Goal: Check status

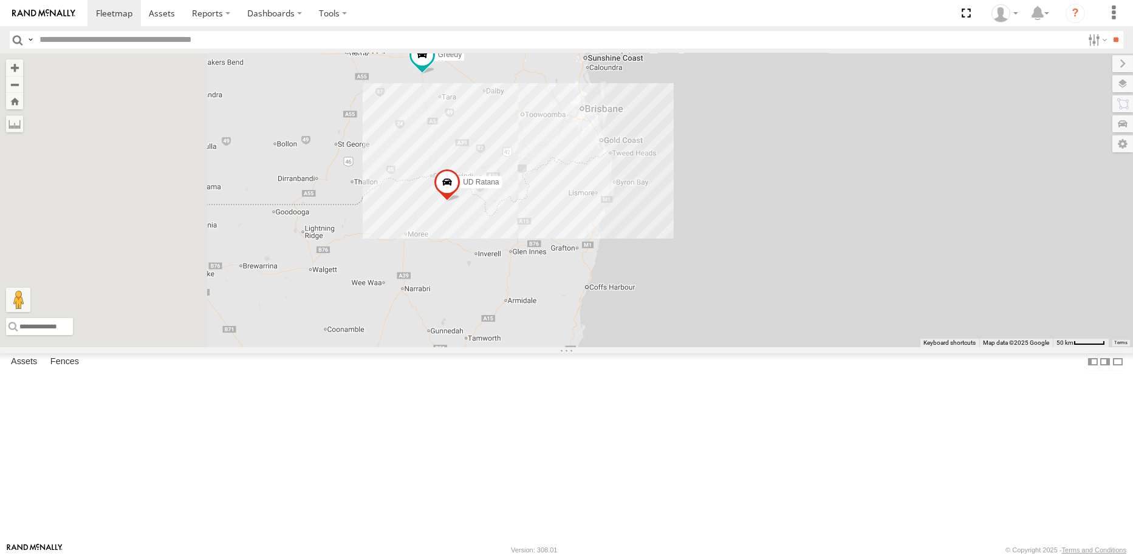
drag, startPoint x: 626, startPoint y: 344, endPoint x: 632, endPoint y: 333, distance: 12.5
click at [633, 333] on div "Greedy UD Crew 2 (Cam) UD Ratana" at bounding box center [566, 199] width 1133 height 293
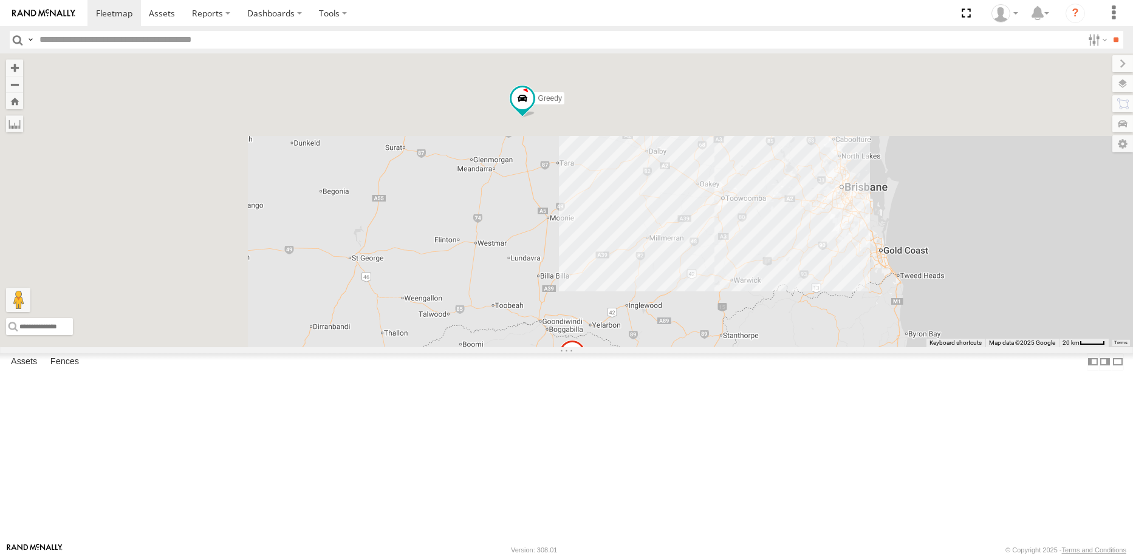
click at [695, 347] on div "Greedy UD Crew 2 (Cam) UD Ratana" at bounding box center [566, 199] width 1133 height 293
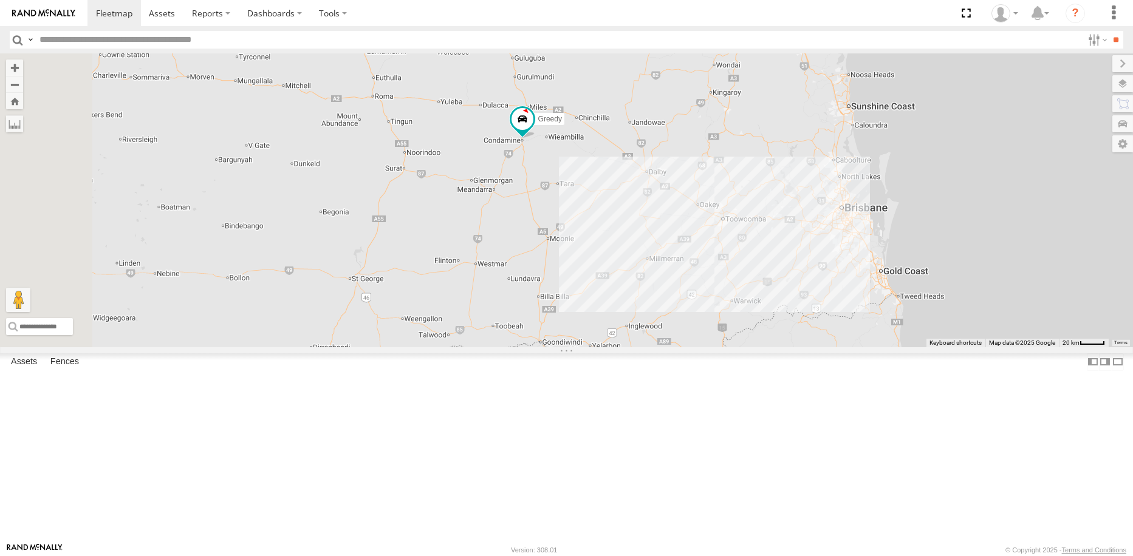
drag, startPoint x: 723, startPoint y: 217, endPoint x: 718, endPoint y: 242, distance: 25.5
click at [718, 242] on div "Greedy UD Crew 2 (Cam) UD Ratana" at bounding box center [566, 199] width 1133 height 293
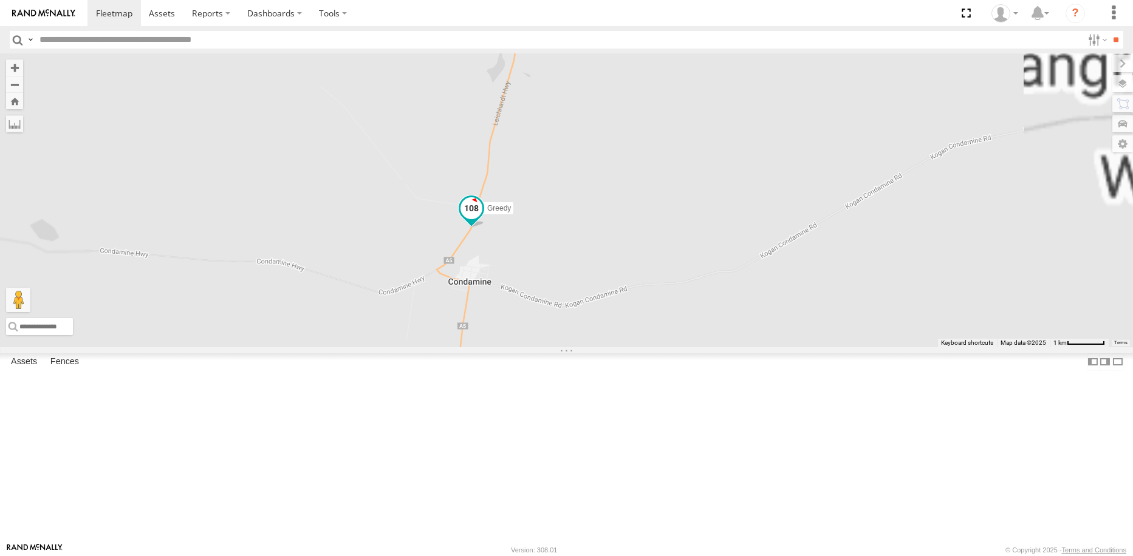
click at [482, 219] on span at bounding box center [471, 208] width 22 height 22
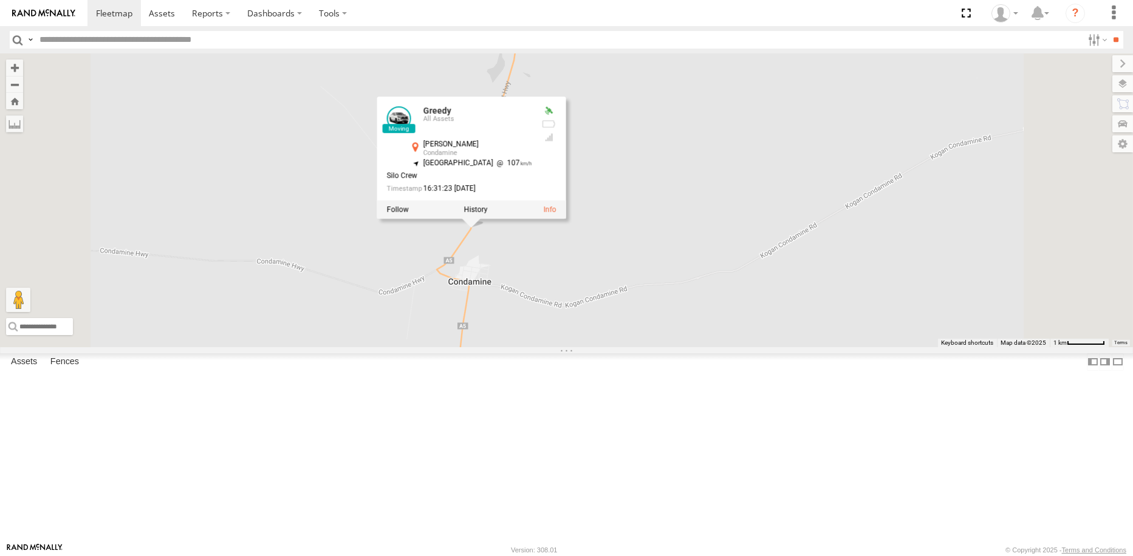
click at [649, 347] on div "Greedy UD Crew 2 (Cam) UD Ratana Greedy All Assets Leichhardt Hwy Condamine -26…" at bounding box center [566, 199] width 1133 height 293
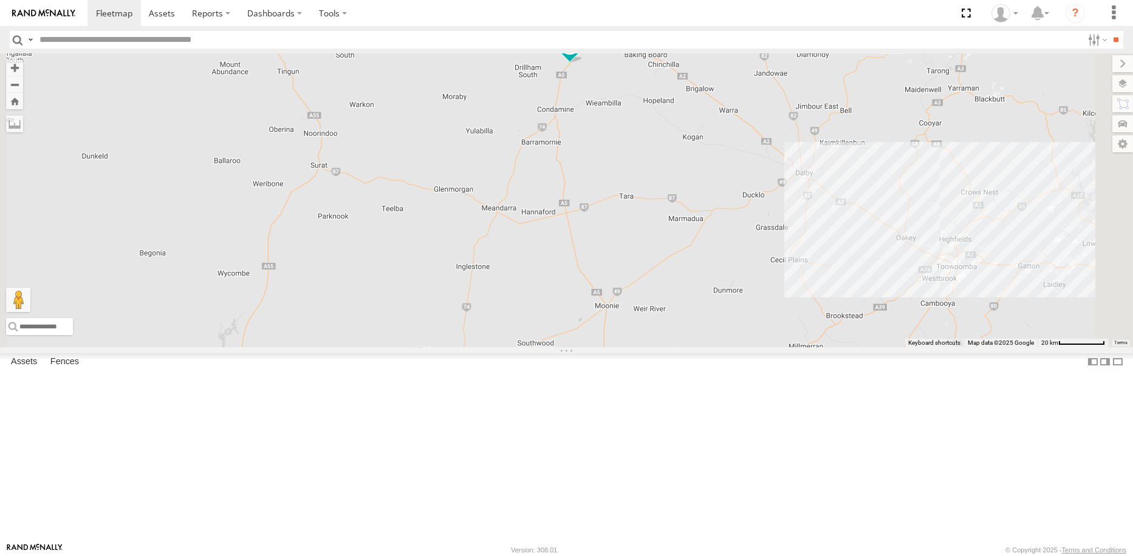
drag, startPoint x: 705, startPoint y: 349, endPoint x: 708, endPoint y: 287, distance: 62.6
click at [708, 287] on div "Greedy" at bounding box center [566, 199] width 1133 height 293
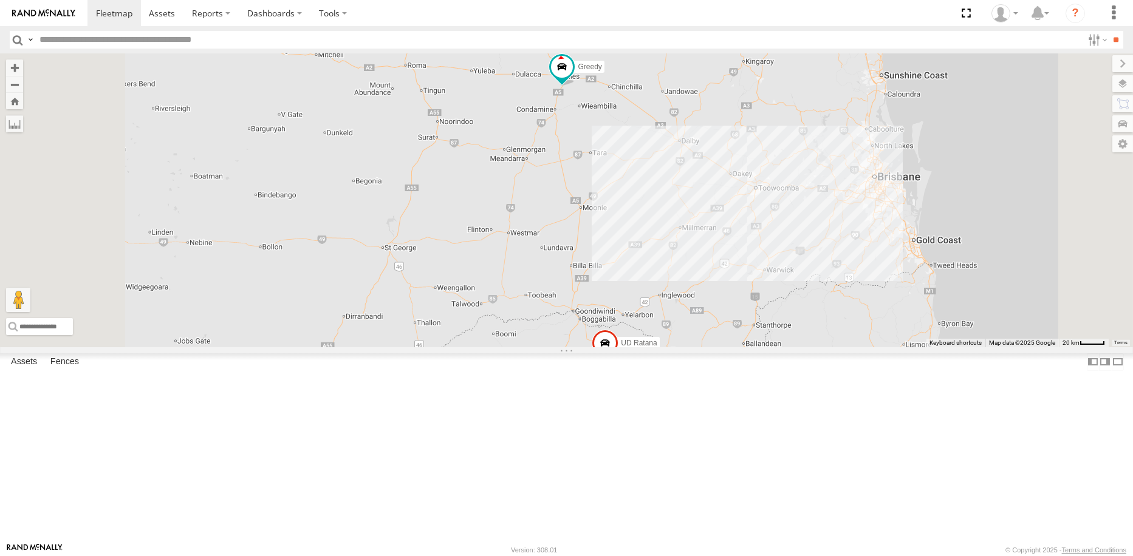
drag, startPoint x: 702, startPoint y: 312, endPoint x: 702, endPoint y: 302, distance: 9.1
click at [702, 302] on div "Greedy UD Ratana" at bounding box center [566, 199] width 1133 height 293
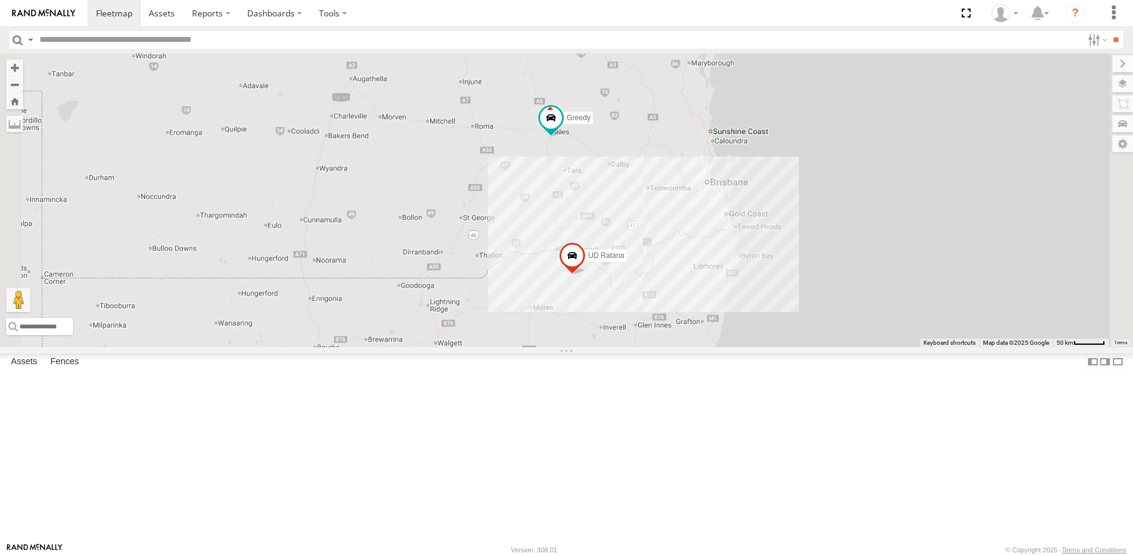
drag, startPoint x: 701, startPoint y: 357, endPoint x: 691, endPoint y: 319, distance: 38.5
click at [691, 319] on div "Greedy UD Ratana UD Crew 2 (Cam)" at bounding box center [566, 199] width 1133 height 293
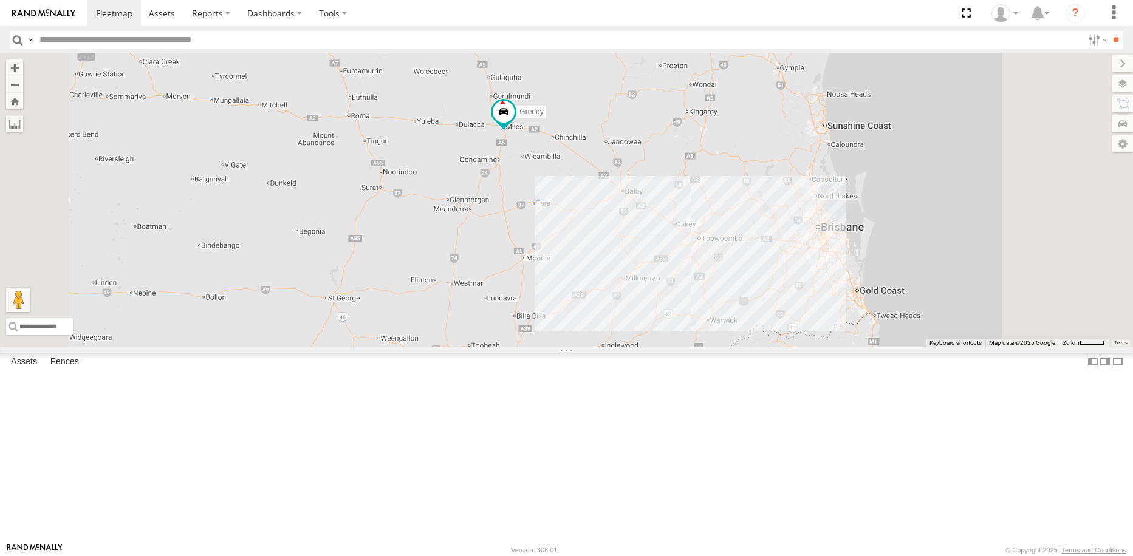
drag, startPoint x: 703, startPoint y: 222, endPoint x: 666, endPoint y: 305, distance: 91.1
click at [667, 306] on div "Greedy UD Ratana UD Crew 2 (Cam)" at bounding box center [566, 199] width 1133 height 293
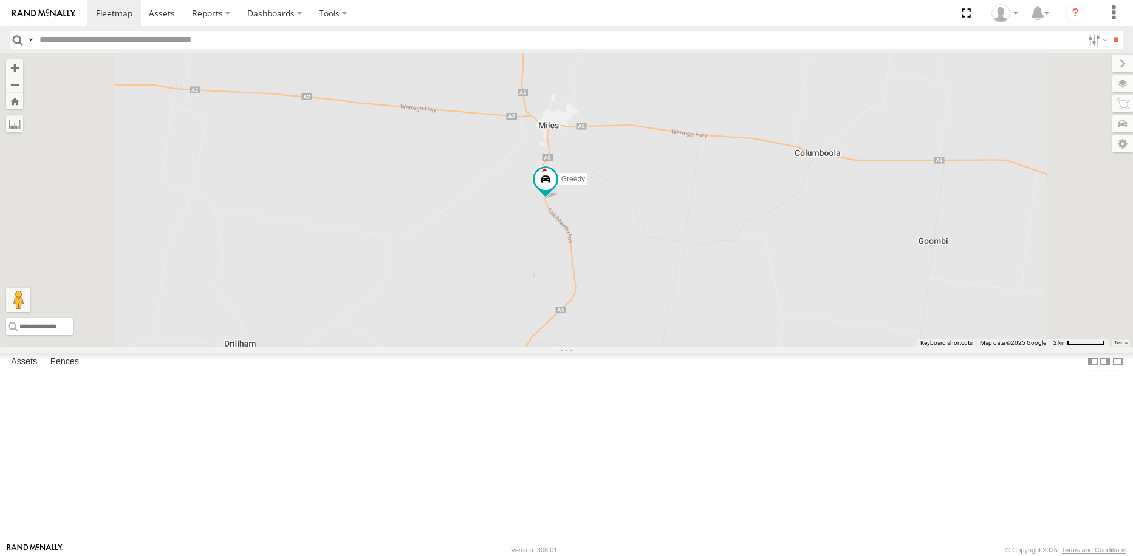
drag, startPoint x: 661, startPoint y: 289, endPoint x: 655, endPoint y: 304, distance: 15.6
click at [655, 304] on div "Greedy UD Ratana UD Crew 2 (Cam)" at bounding box center [566, 199] width 1133 height 293
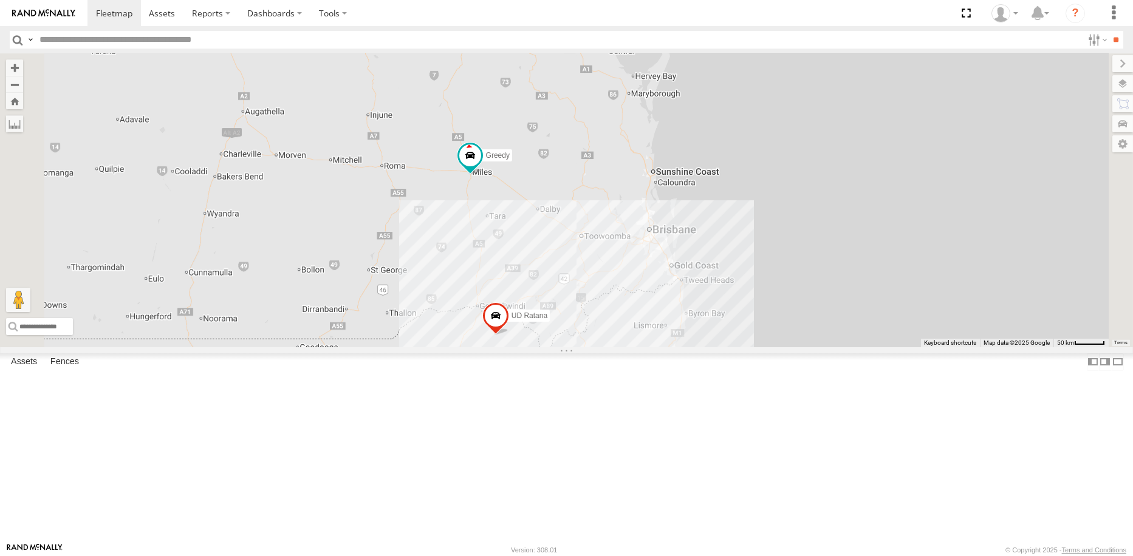
drag, startPoint x: 630, startPoint y: 384, endPoint x: 618, endPoint y: 311, distance: 74.0
click at [618, 311] on div "Greedy UD Ratana UD Crew 2 (Cam)" at bounding box center [566, 199] width 1133 height 293
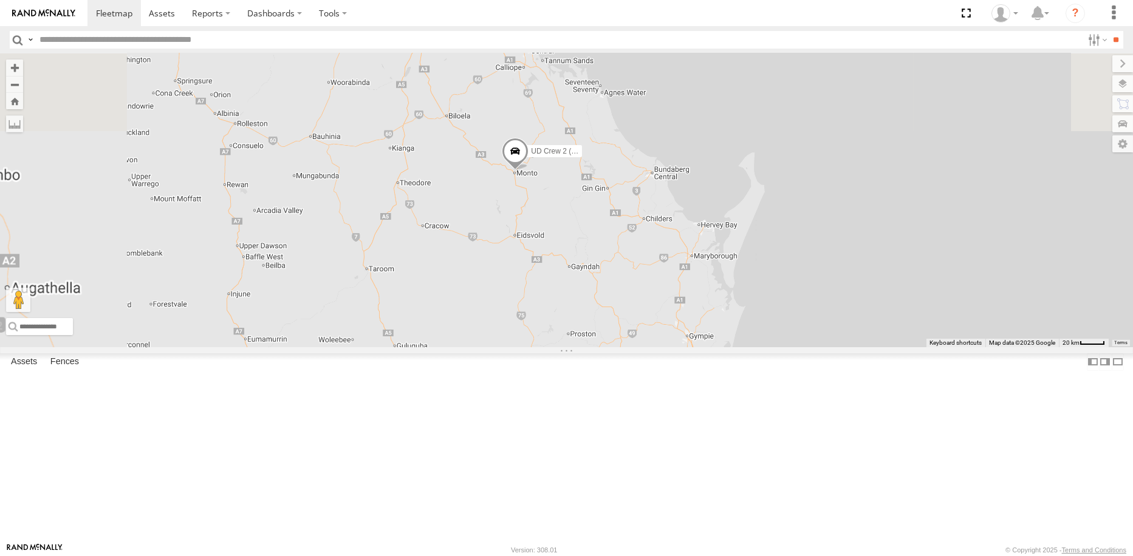
drag, startPoint x: 678, startPoint y: 210, endPoint x: 677, endPoint y: 367, distance: 156.7
click at [677, 347] on div "Greedy UD Ratana UD Crew 2 (Cam)" at bounding box center [566, 199] width 1133 height 293
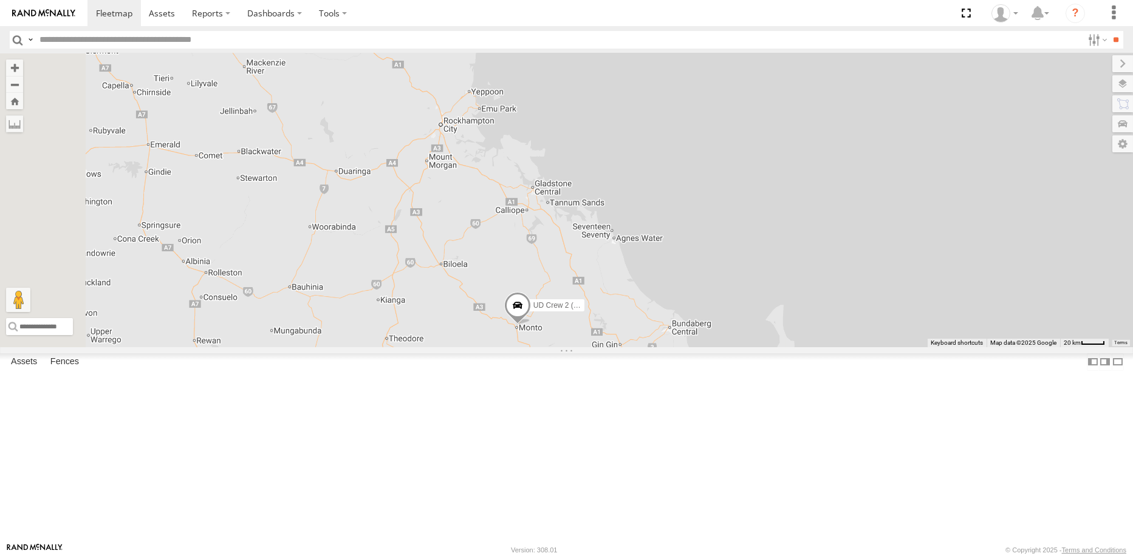
drag, startPoint x: 661, startPoint y: 446, endPoint x: 636, endPoint y: 199, distance: 247.8
click at [640, 214] on div "Greedy UD Ratana UD Crew 2 (Cam)" at bounding box center [566, 199] width 1133 height 293
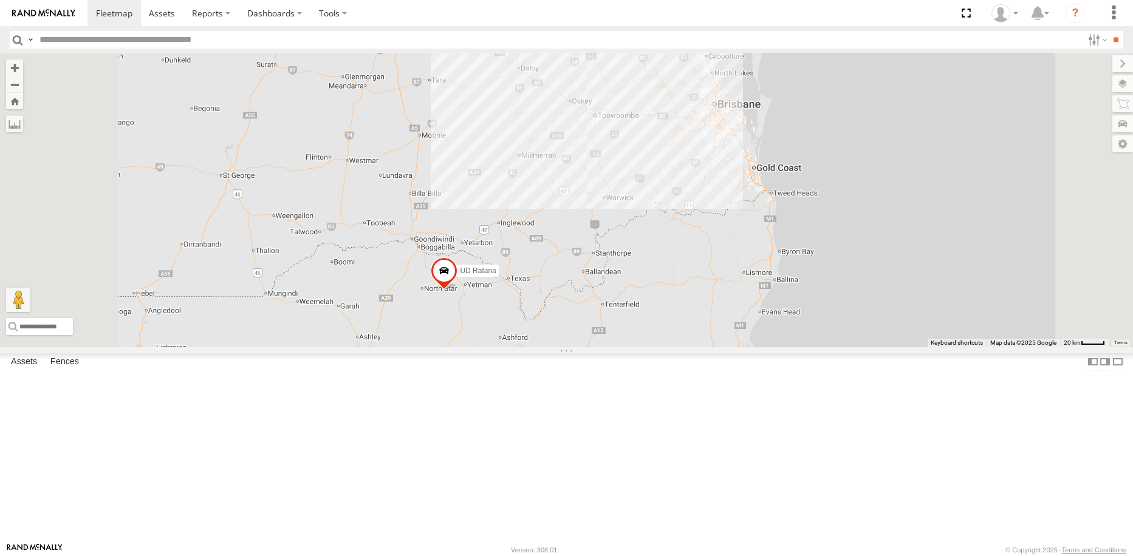
drag, startPoint x: 673, startPoint y: 336, endPoint x: 721, endPoint y: 493, distance: 163.9
click at [721, 347] on div "Greedy UD Ratana UD Crew 2 (Cam)" at bounding box center [566, 199] width 1133 height 293
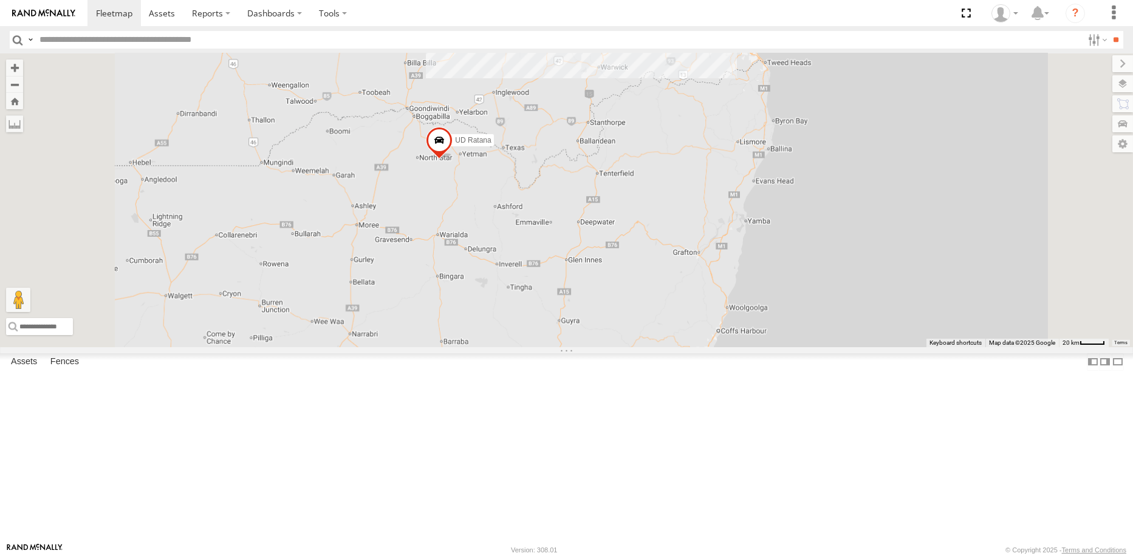
drag, startPoint x: 624, startPoint y: 407, endPoint x: 622, endPoint y: 271, distance: 136.1
click at [622, 271] on div "Greedy UD Ratana" at bounding box center [566, 199] width 1133 height 293
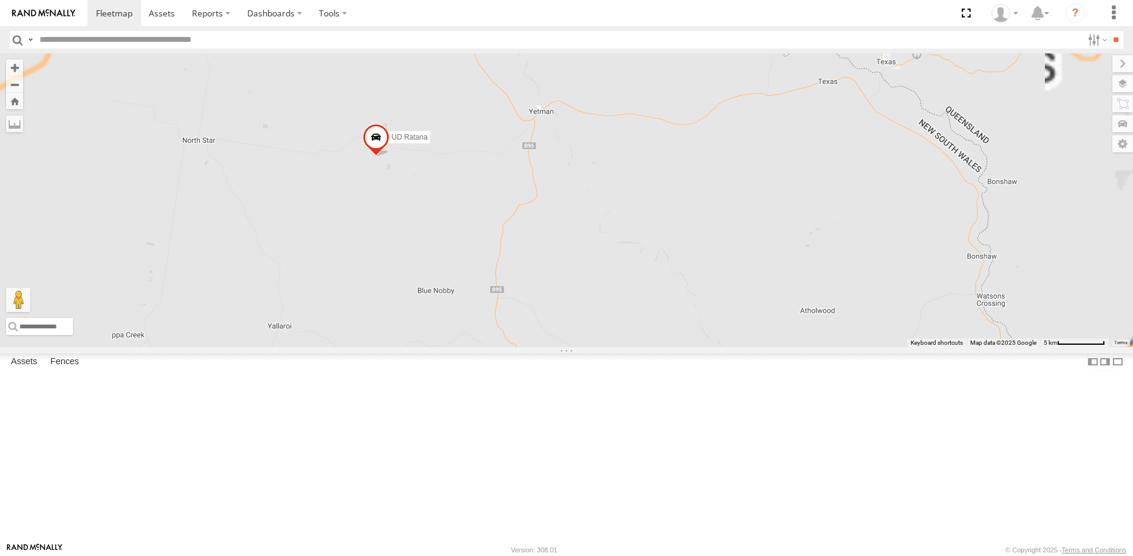
click at [389, 157] on span at bounding box center [375, 140] width 27 height 33
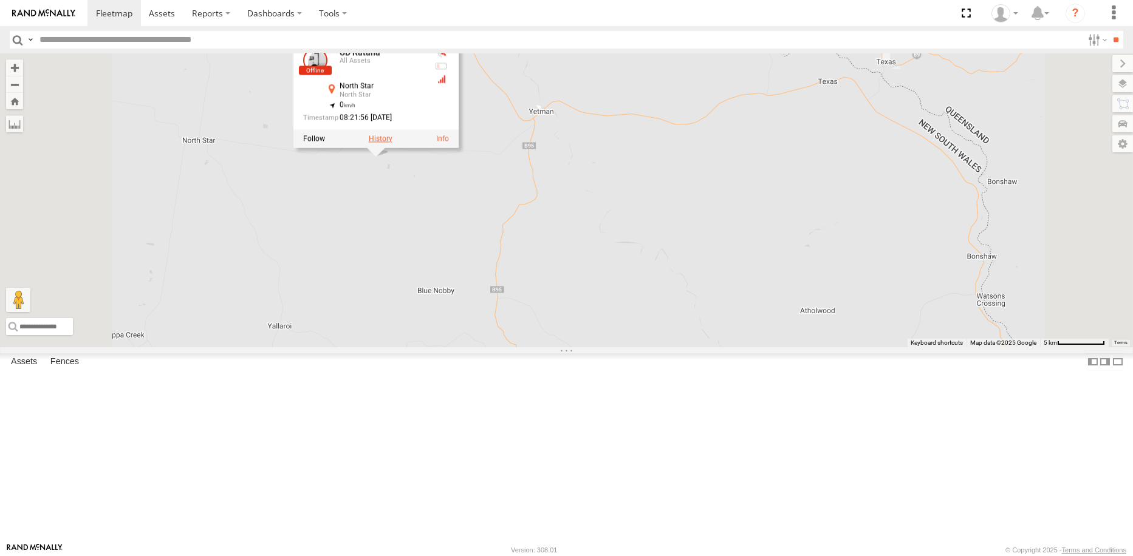
click at [392, 143] on label at bounding box center [380, 138] width 24 height 9
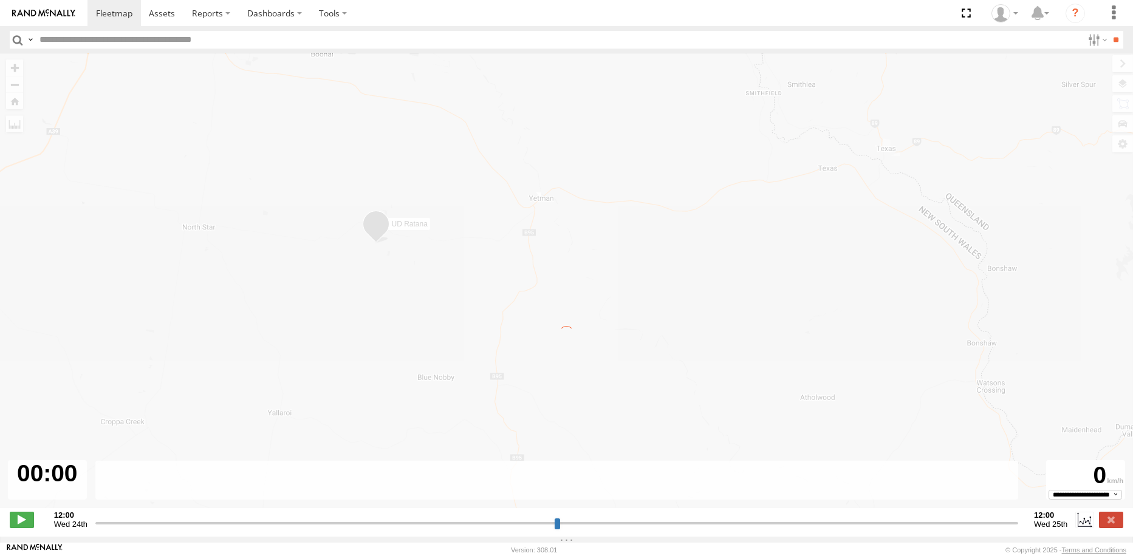
type input "**********"
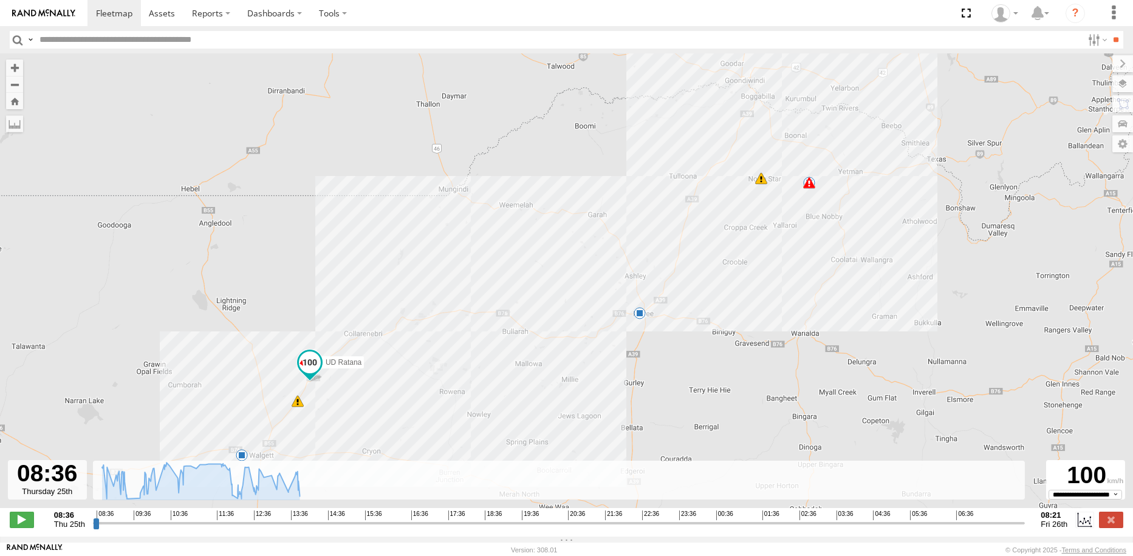
drag, startPoint x: 911, startPoint y: 216, endPoint x: 870, endPoint y: 250, distance: 52.6
click at [870, 250] on div "UD Ratana 08:42 Thu 09:21 Thu 12:02 Thu 13:27 Thu 13:47 Thu 14:26 Thu 14:42 Thu…" at bounding box center [566, 287] width 1133 height 468
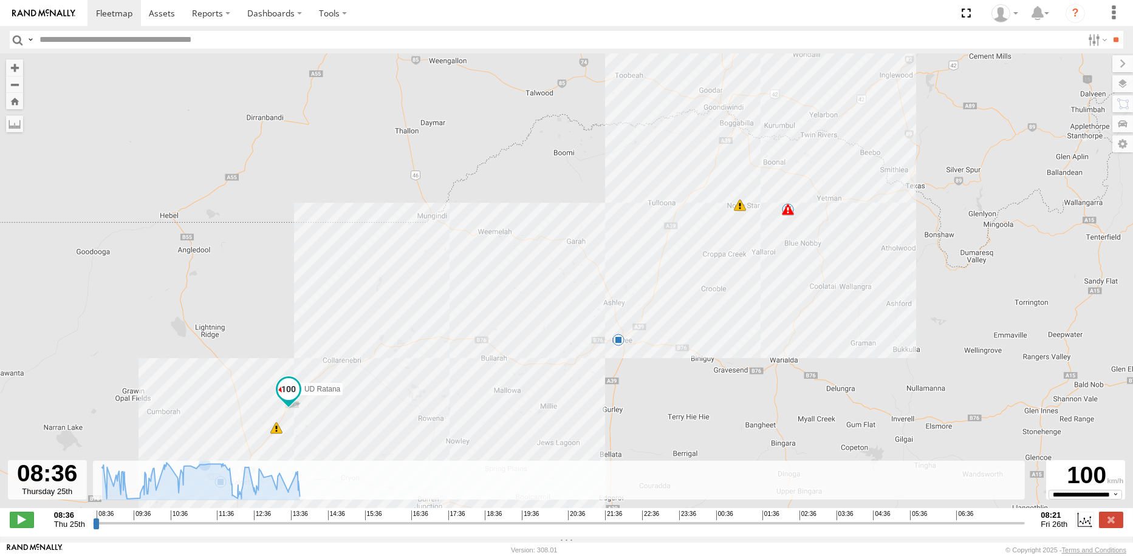
drag, startPoint x: 672, startPoint y: 225, endPoint x: 647, endPoint y: 256, distance: 38.9
click at [647, 256] on div "UD Ratana 08:42 Thu 09:21 Thu 12:02 Thu 13:27 Thu 13:47 Thu 14:26 Thu 14:42 Thu…" at bounding box center [566, 287] width 1133 height 468
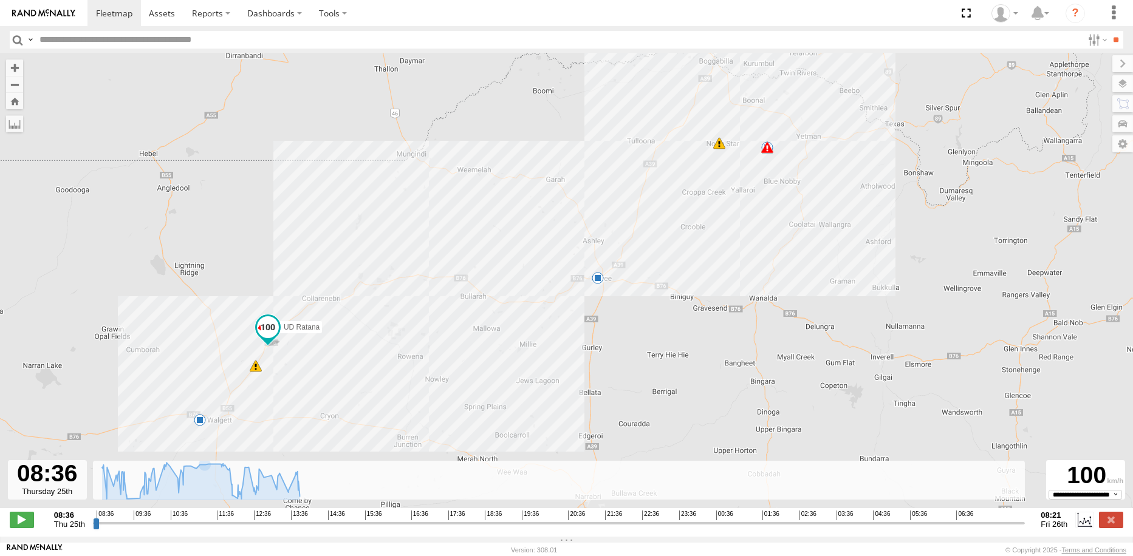
drag, startPoint x: 590, startPoint y: 196, endPoint x: 590, endPoint y: 188, distance: 8.5
click at [590, 188] on div "UD Ratana 08:42 Thu 09:21 Thu 12:02 Thu 13:27 Thu 13:47 Thu 14:26 Thu 14:42 Thu…" at bounding box center [566, 287] width 1133 height 468
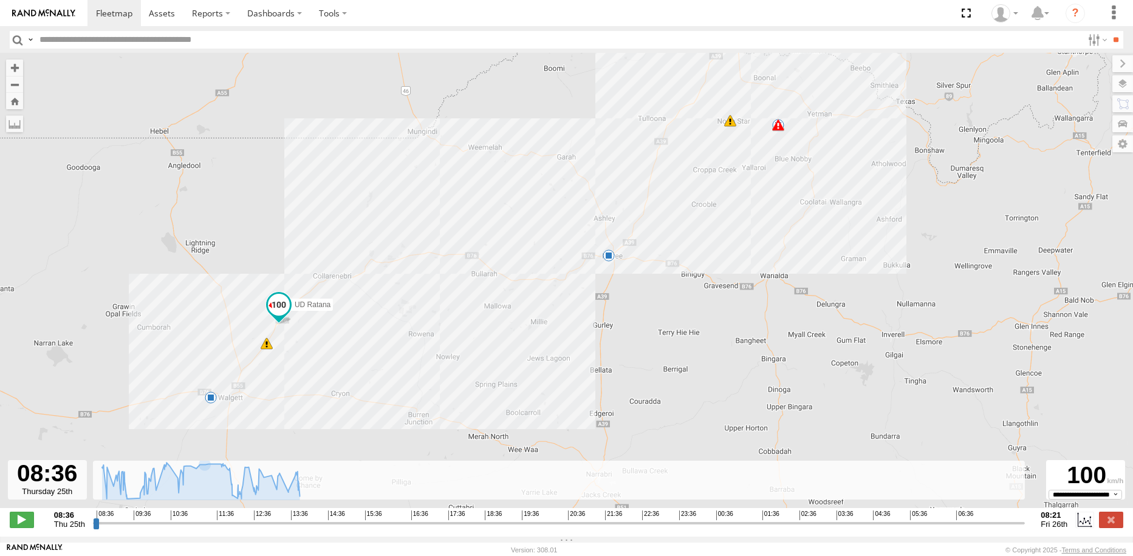
click at [592, 403] on div "UD Ratana 08:42 Thu 09:21 Thu 12:02 Thu 13:27 Thu 13:47 Thu 14:26 Thu 14:42 Thu…" at bounding box center [566, 287] width 1133 height 468
